Goal: Information Seeking & Learning: Learn about a topic

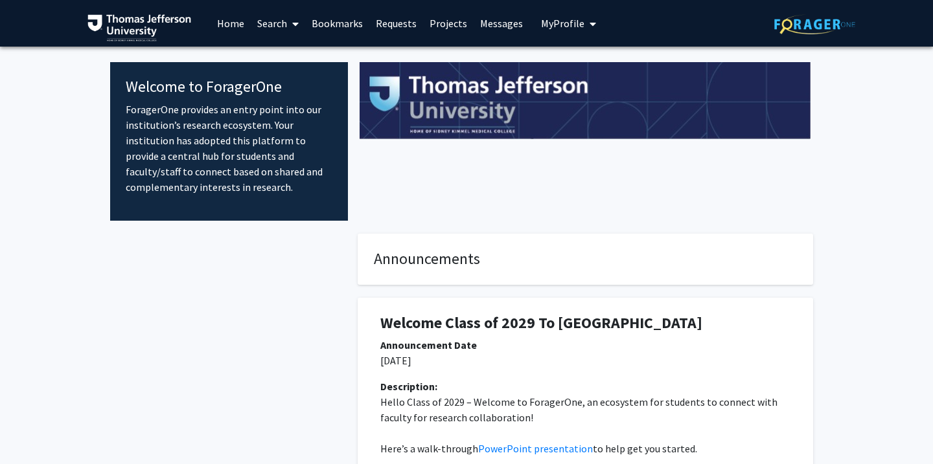
click at [282, 25] on link "Search" at bounding box center [278, 23] width 54 height 45
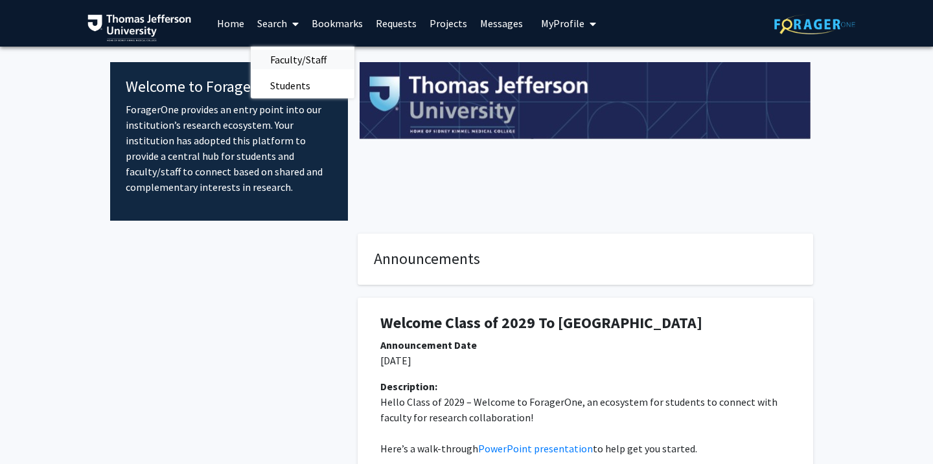
click at [288, 58] on span "Faculty/Staff" at bounding box center [298, 60] width 95 height 26
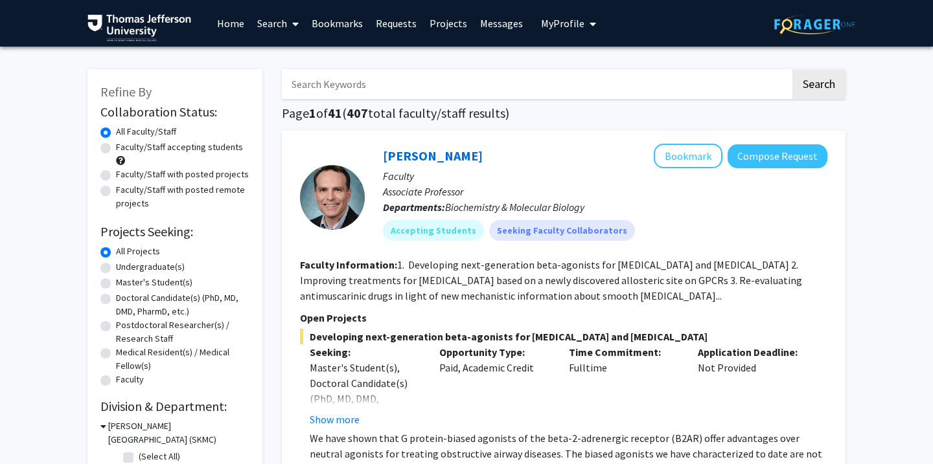
click at [116, 151] on label "Faculty/Staff accepting students" at bounding box center [179, 148] width 127 height 14
click at [116, 149] on input "Faculty/Staff accepting students" at bounding box center [120, 145] width 8 height 8
radio input "true"
click at [116, 300] on label "Doctoral Candidate(s) (PhD, MD, DMD, PharmD, etc.)" at bounding box center [182, 304] width 133 height 27
click at [116, 300] on input "Doctoral Candidate(s) (PhD, MD, DMD, PharmD, etc.)" at bounding box center [120, 295] width 8 height 8
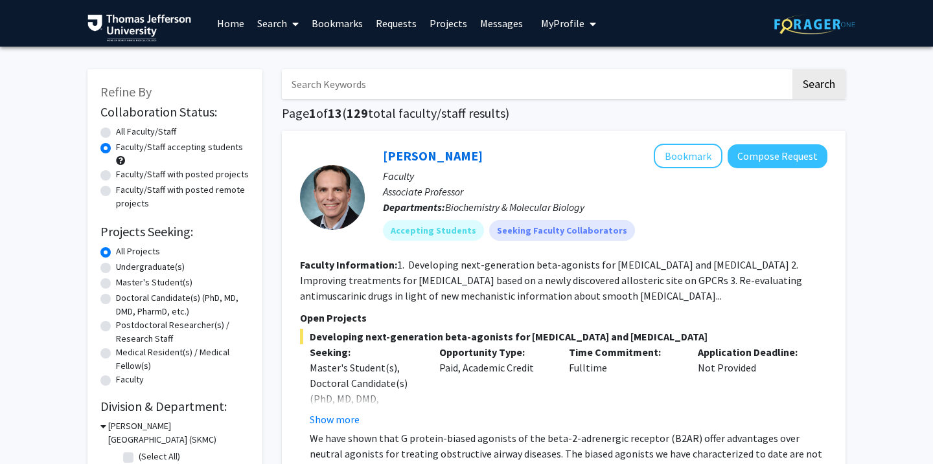
radio input "true"
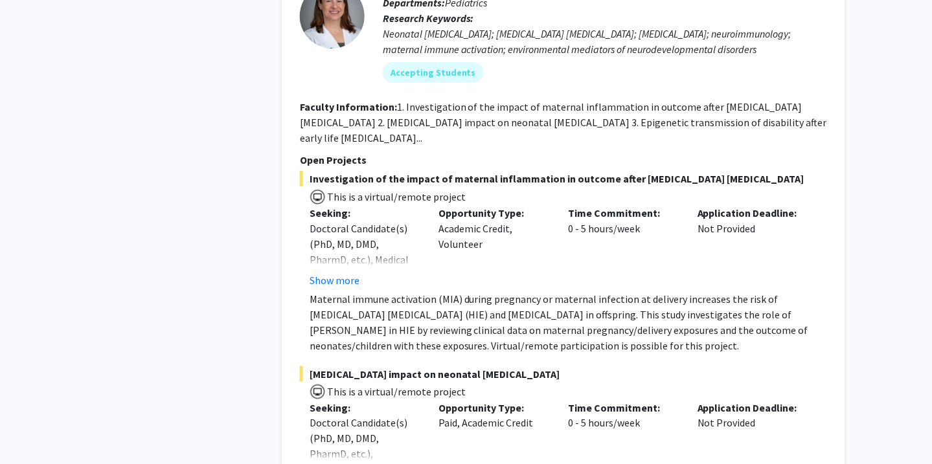
scroll to position [978, 0]
click at [325, 285] on button "Show more" at bounding box center [335, 280] width 50 height 16
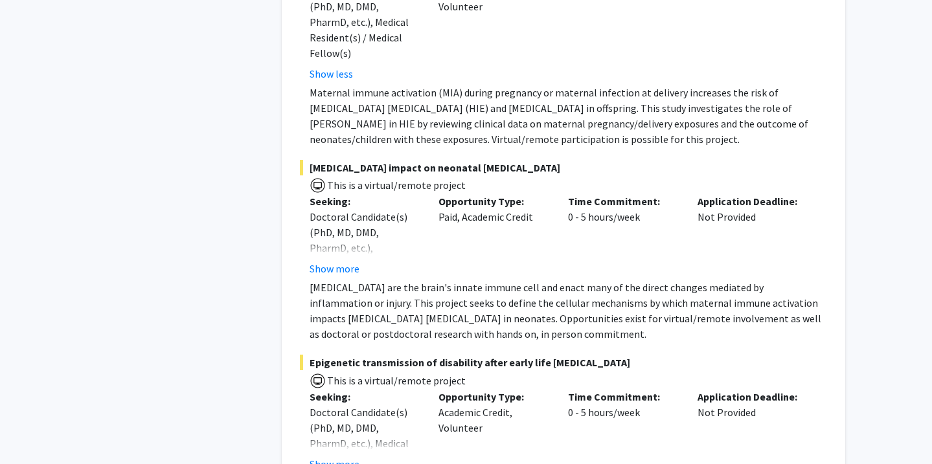
scroll to position [1314, 0]
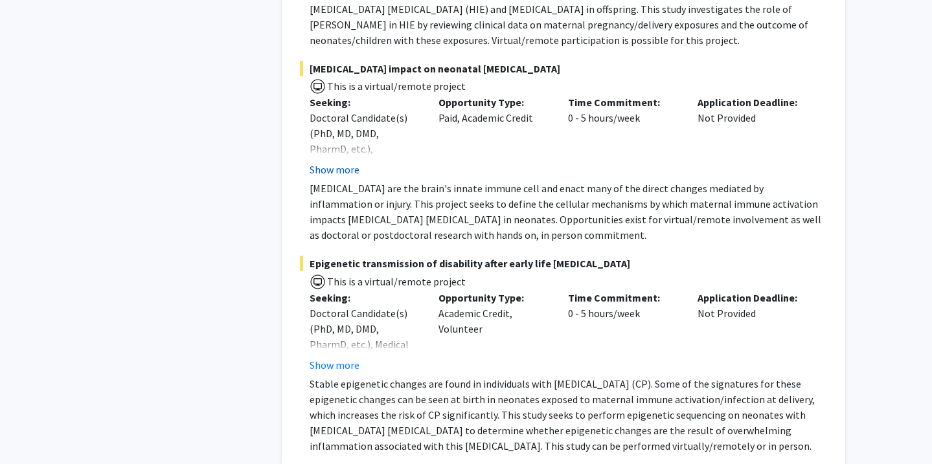
click at [334, 162] on button "Show more" at bounding box center [335, 170] width 50 height 16
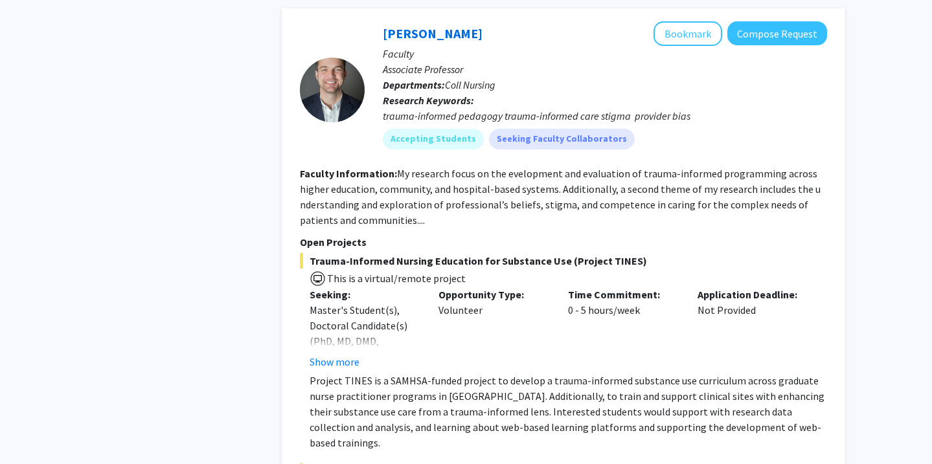
scroll to position [1866, 0]
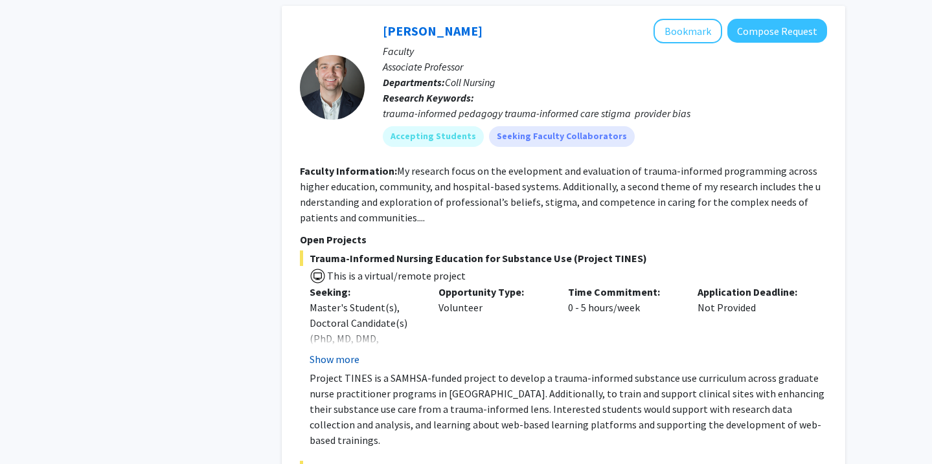
click at [347, 352] on button "Show more" at bounding box center [335, 360] width 50 height 16
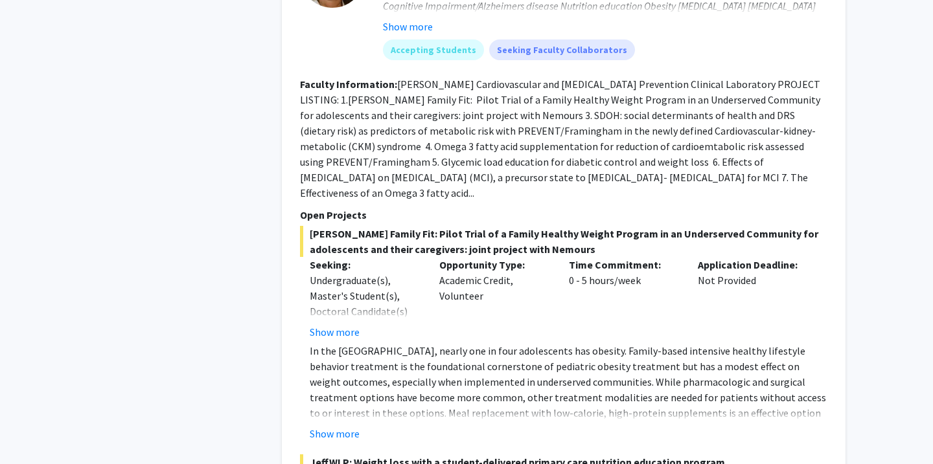
scroll to position [6792, 0]
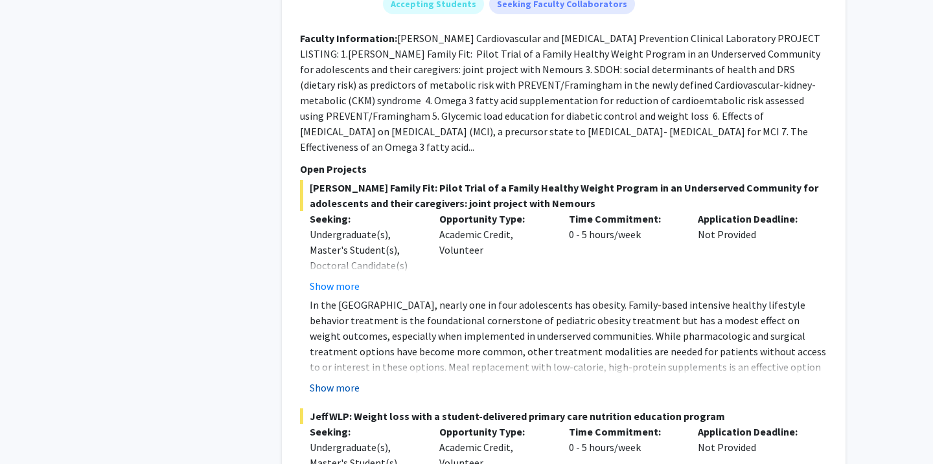
click at [345, 380] on button "Show more" at bounding box center [335, 388] width 50 height 16
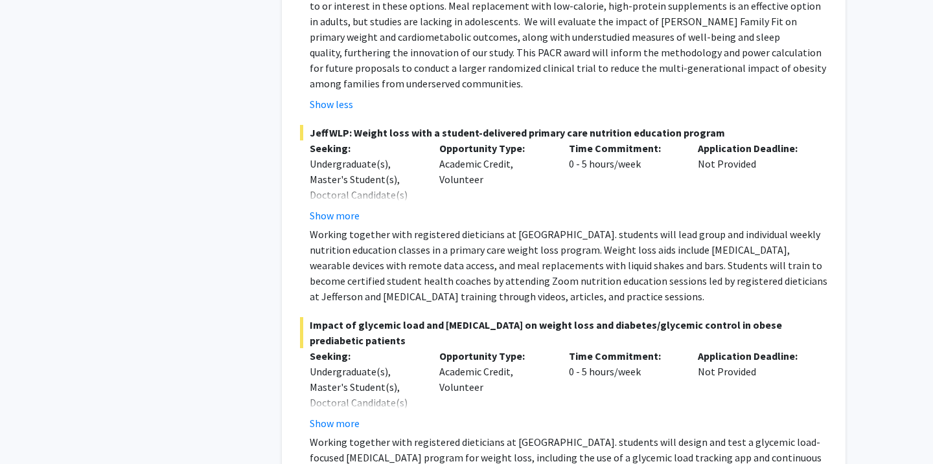
scroll to position [7193, 0]
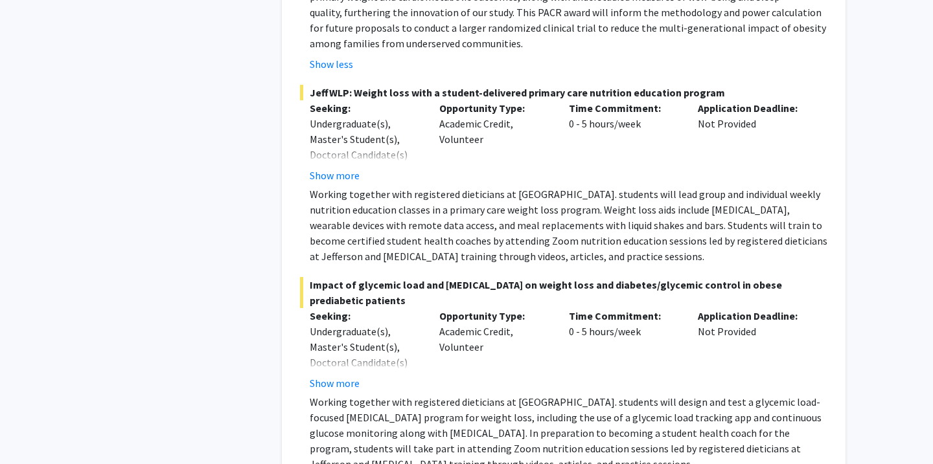
click at [342, 286] on div "Impact of glycemic load and [MEDICAL_DATA] on weight loss and diabetes/glycemic…" at bounding box center [563, 374] width 527 height 195
click at [342, 376] on button "Show more" at bounding box center [335, 384] width 50 height 16
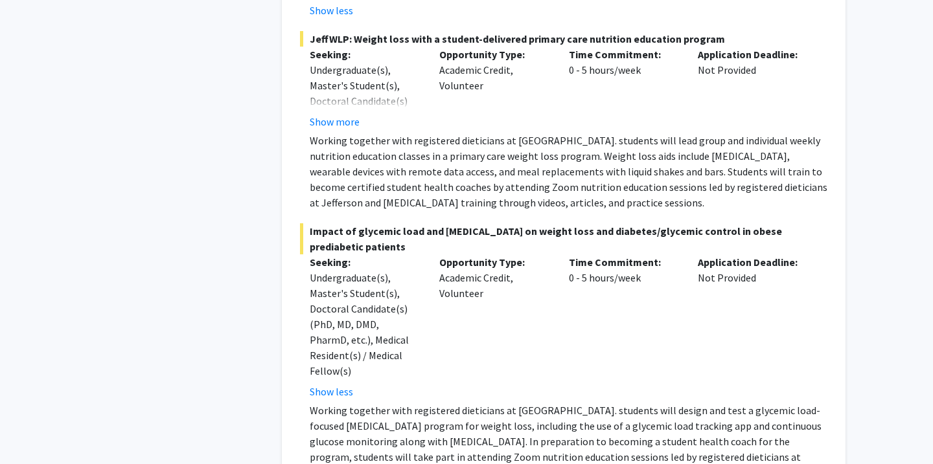
scroll to position [7569, 0]
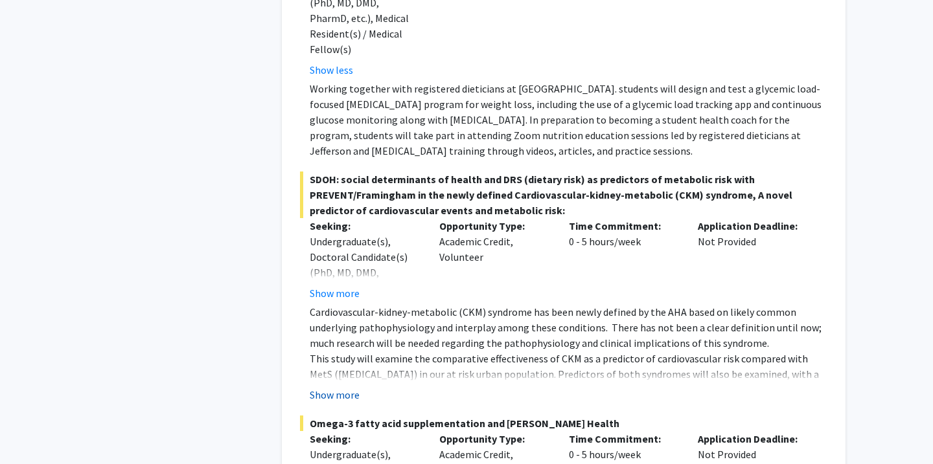
click at [334, 387] on button "Show more" at bounding box center [335, 395] width 50 height 16
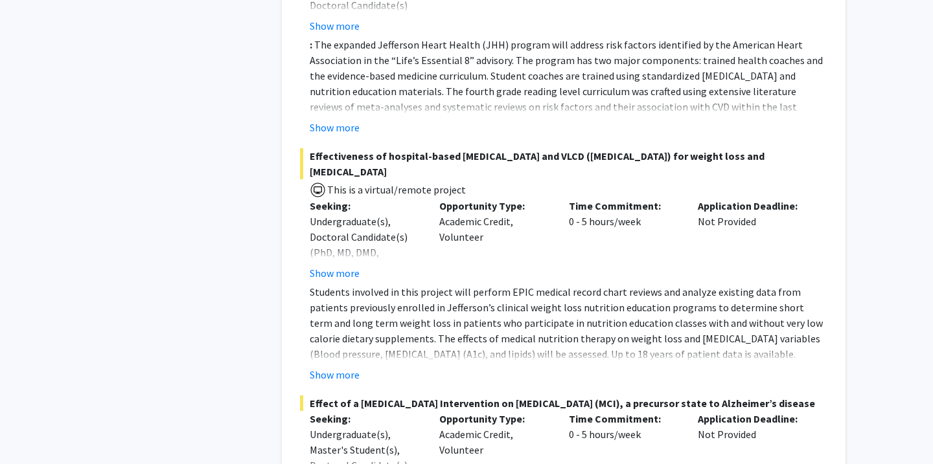
scroll to position [8091, 0]
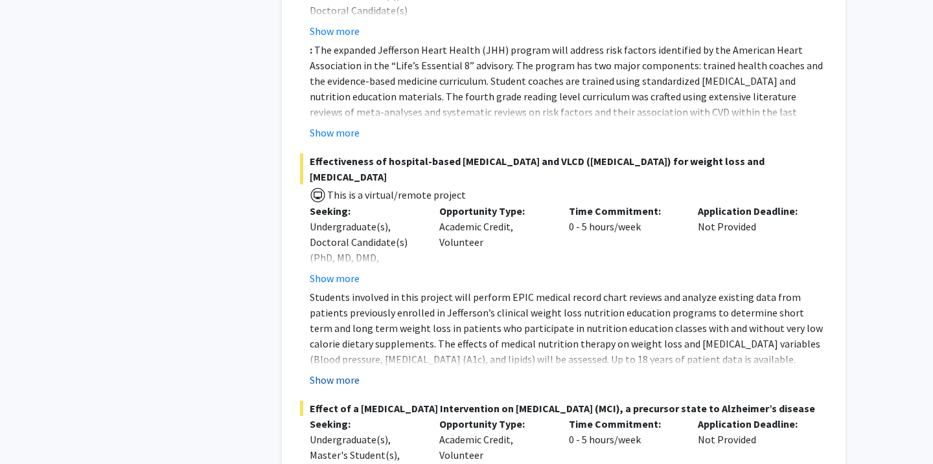
click at [337, 372] on button "Show more" at bounding box center [335, 380] width 50 height 16
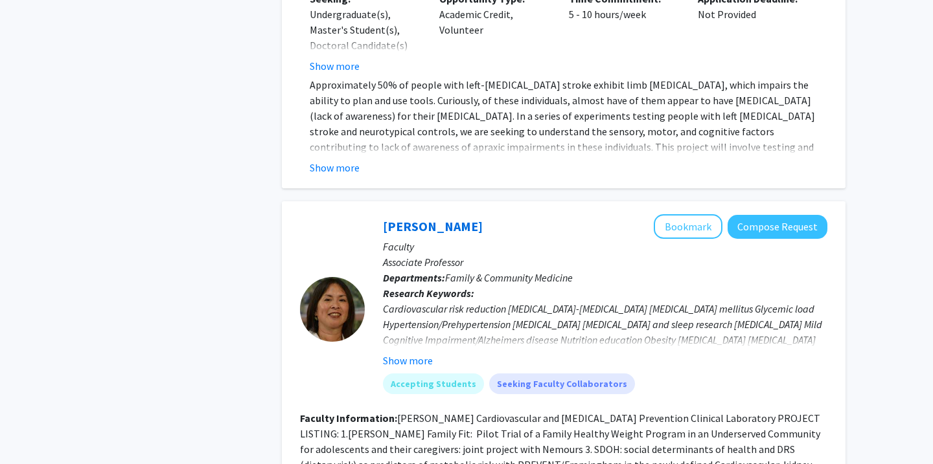
scroll to position [6413, 0]
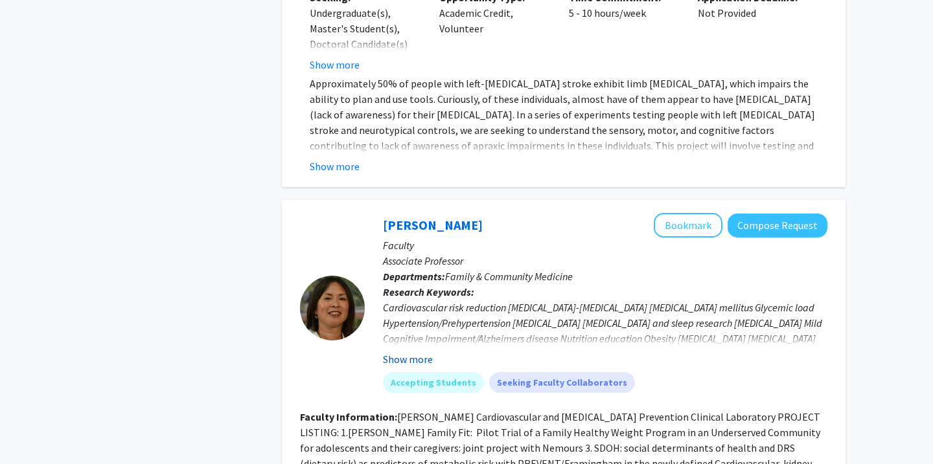
click at [396, 352] on button "Show more" at bounding box center [408, 360] width 50 height 16
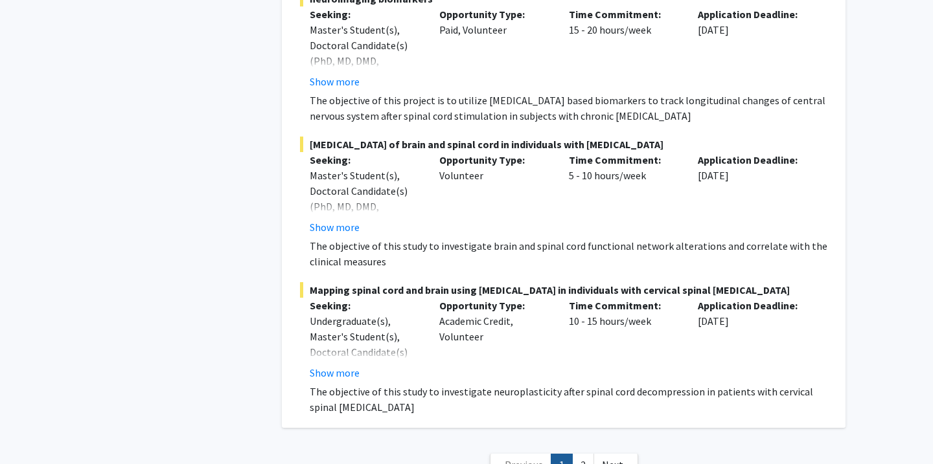
scroll to position [10105, 0]
click at [583, 455] on link "2" at bounding box center [583, 466] width 22 height 23
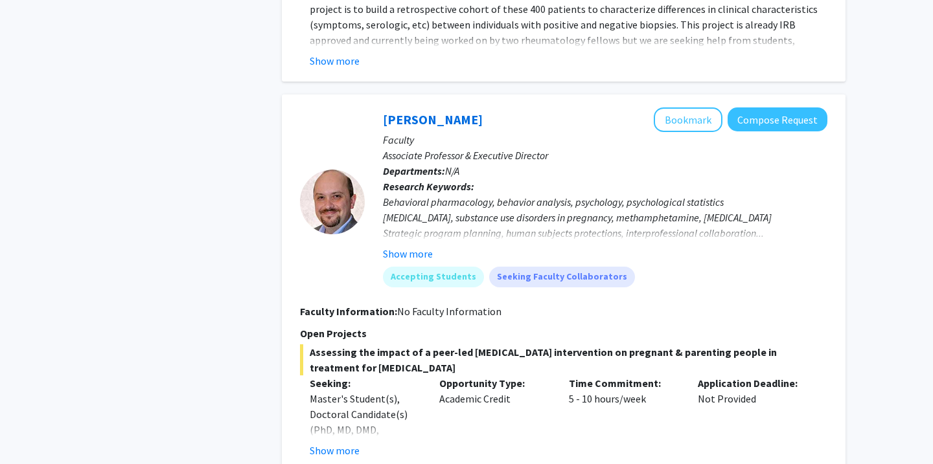
scroll to position [3885, 0]
click at [417, 246] on button "Show more" at bounding box center [408, 254] width 50 height 16
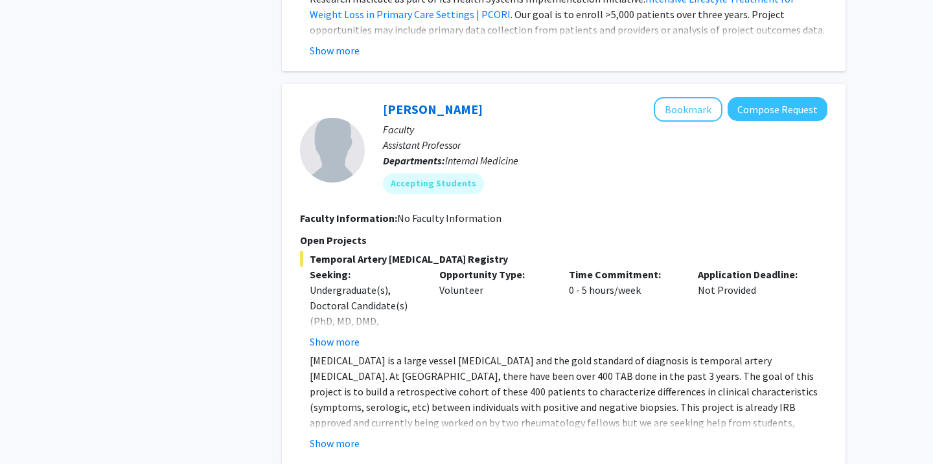
scroll to position [3504, 0]
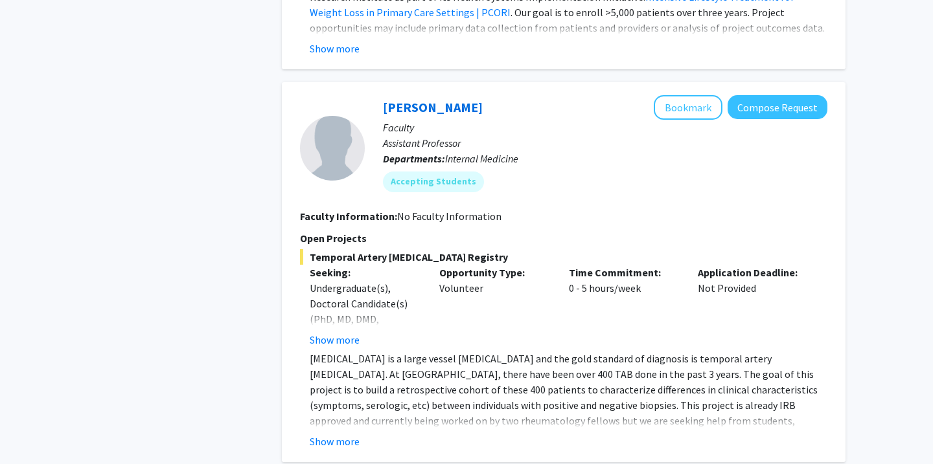
click at [810, 387] on p "[MEDICAL_DATA] is a large vessel [MEDICAL_DATA] and the gold standard of diagno…" at bounding box center [569, 397] width 518 height 93
click at [801, 393] on p "[MEDICAL_DATA] is a large vessel [MEDICAL_DATA] and the gold standard of diagno…" at bounding box center [569, 397] width 518 height 93
click at [765, 393] on p "[MEDICAL_DATA] is a large vessel [MEDICAL_DATA] and the gold standard of diagno…" at bounding box center [569, 397] width 518 height 93
click at [337, 434] on button "Show more" at bounding box center [335, 442] width 50 height 16
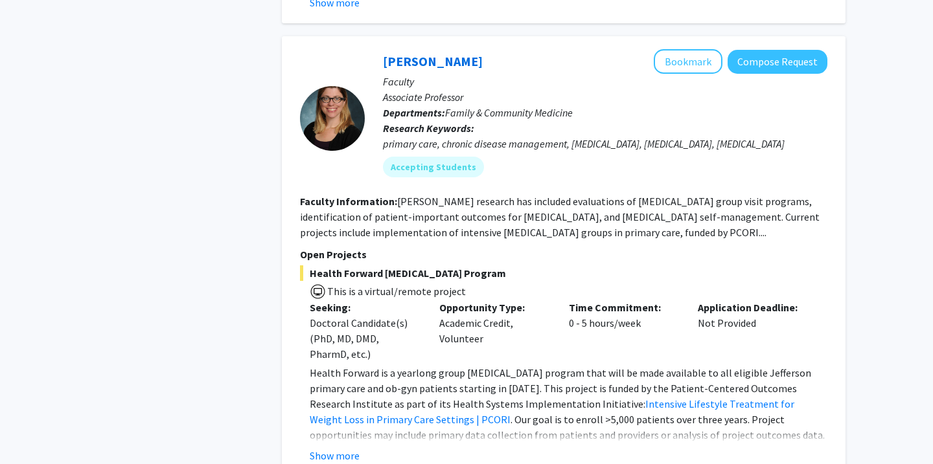
scroll to position [3105, 0]
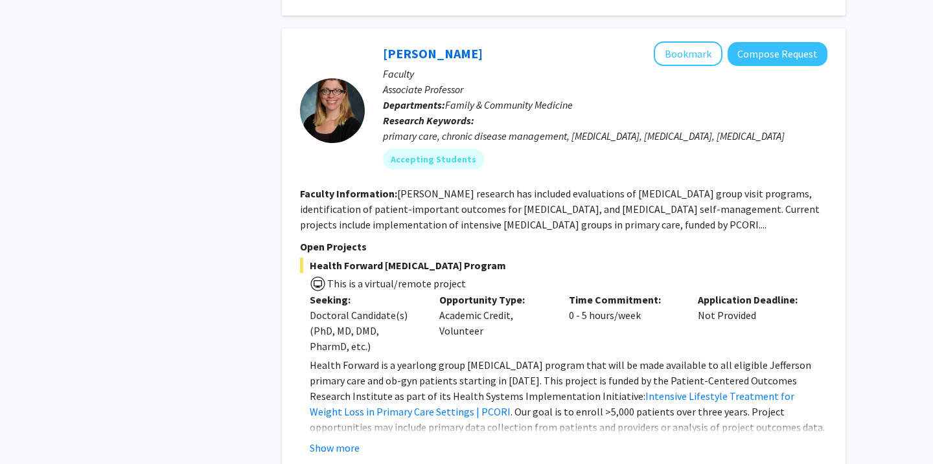
click at [618, 202] on fg-read-more "[PERSON_NAME] research has included evaluations of [MEDICAL_DATA] group visit p…" at bounding box center [560, 209] width 520 height 44
click at [342, 440] on button "Show more" at bounding box center [335, 448] width 50 height 16
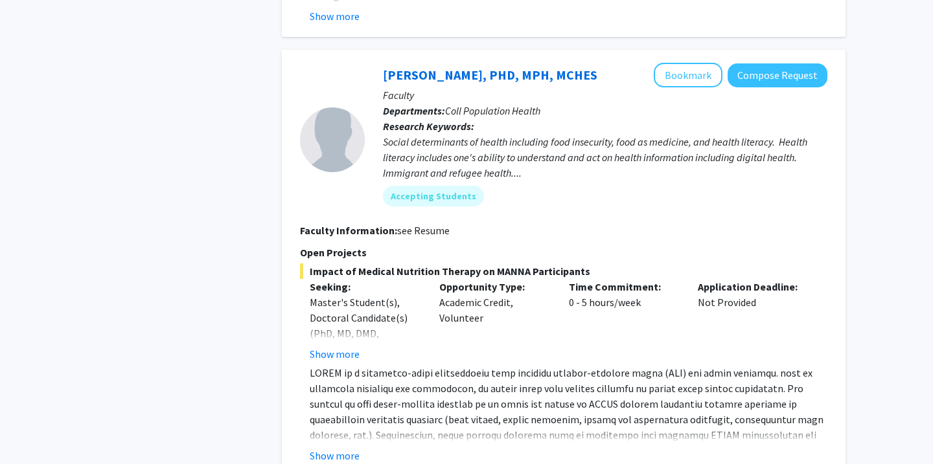
scroll to position [2650, 0]
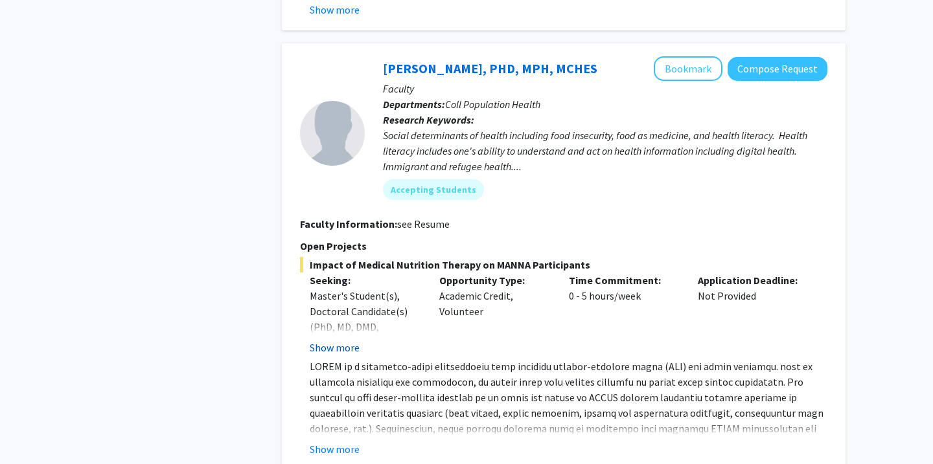
click at [337, 340] on button "Show more" at bounding box center [335, 348] width 50 height 16
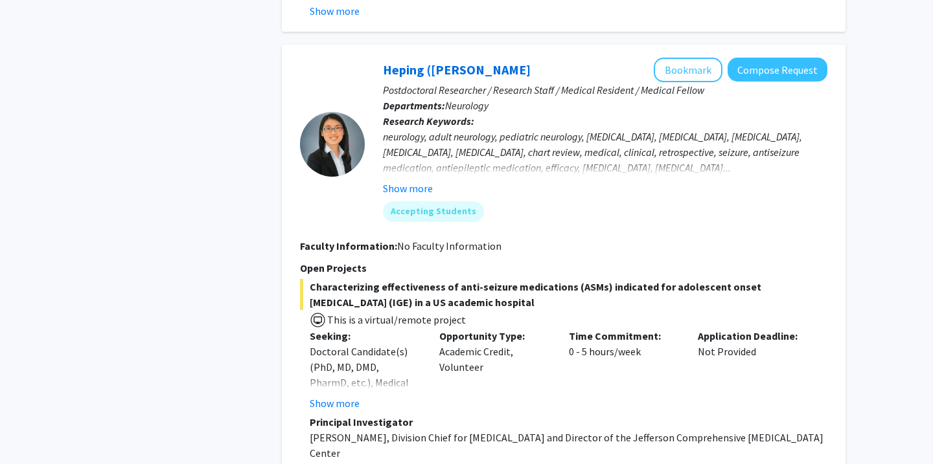
scroll to position [2165, 0]
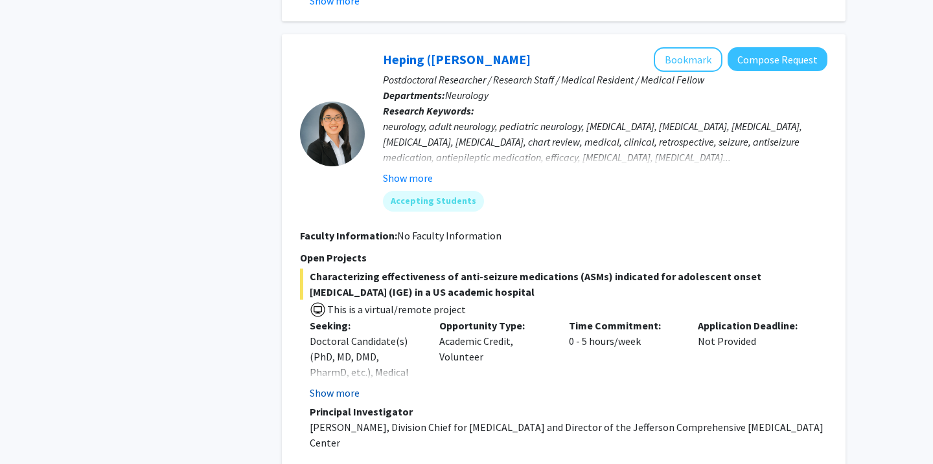
click at [335, 385] on button "Show more" at bounding box center [335, 393] width 50 height 16
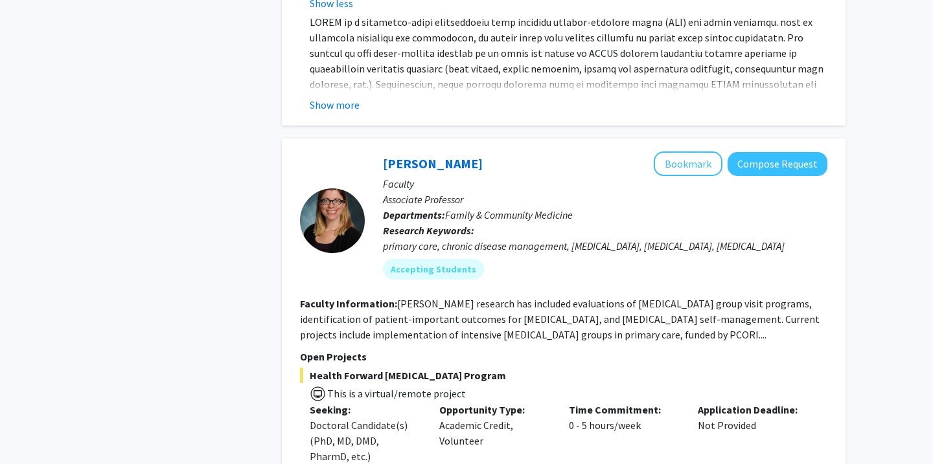
scroll to position [3089, 0]
